Goal: Find specific page/section: Find specific page/section

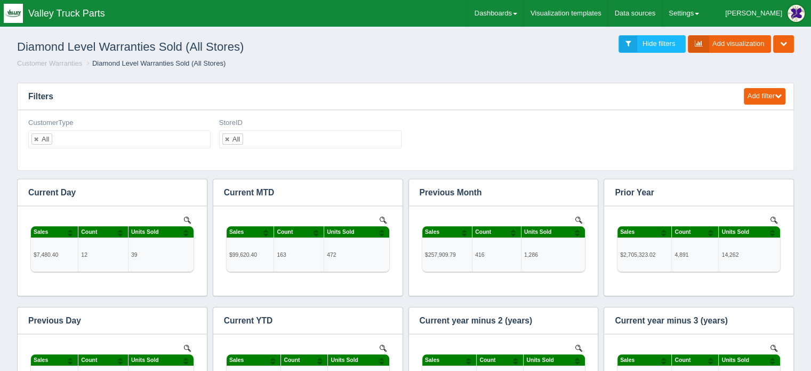
scroll to position [363, 746]
drag, startPoint x: 155, startPoint y: 71, endPoint x: 403, endPoint y: 100, distance: 250.2
click at [155, 71] on div "Diamond Level Warranties Sold (All Stores) Hide filters Add visualization Edit …" at bounding box center [405, 52] width 802 height 44
click at [113, 90] on h3 "Filters" at bounding box center [376, 96] width 716 height 27
